Goal: Find specific page/section

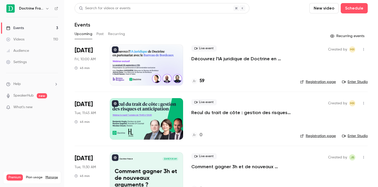
scroll to position [16, 0]
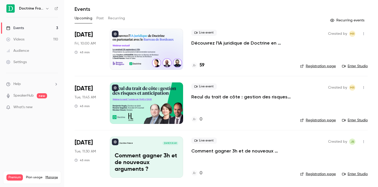
click at [232, 153] on p "Comment gagner 3h et de nouveaux arguments ?" at bounding box center [242, 151] width 101 height 6
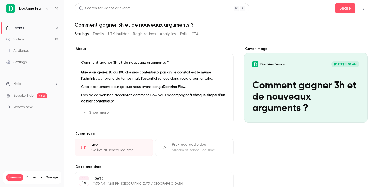
click at [309, 164] on div "Cover image Doctrine France [DATE] 11:30 AM Comment gagner 3h et de nouveaux ar…" at bounding box center [306, 144] width 124 height 197
